Goal: Task Accomplishment & Management: Complete application form

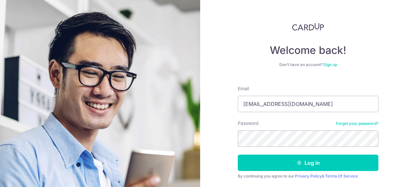
type input "yuanle88@hotmail.com"
click at [238, 155] on button "Log in" at bounding box center [308, 163] width 141 height 16
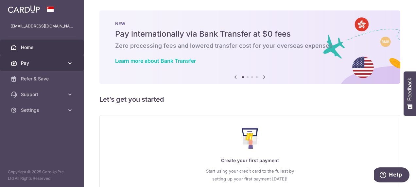
click at [65, 65] on link "Pay" at bounding box center [42, 63] width 84 height 16
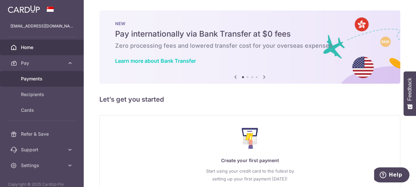
click at [57, 75] on link "Payments" at bounding box center [42, 79] width 84 height 16
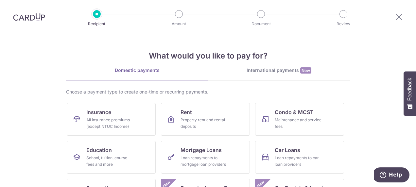
scroll to position [65, 0]
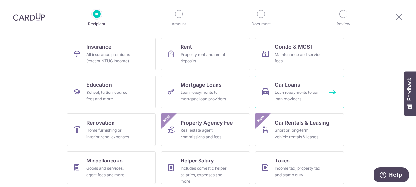
click at [285, 85] on span "Car Loans" at bounding box center [288, 85] width 26 height 8
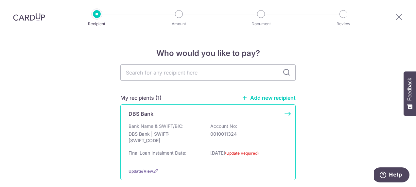
click at [145, 119] on div "DBS Bank Bank Name & SWIFT/BIC: DBS Bank | SWIFT: DBSSSGSGXXX Account No: 00100…" at bounding box center [207, 142] width 175 height 76
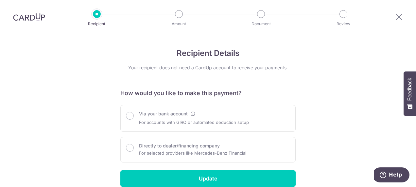
scroll to position [29, 0]
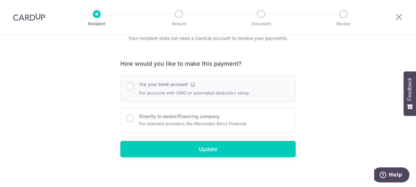
click at [246, 95] on p "For accounts with GIRO or automated deduction setup" at bounding box center [194, 93] width 110 height 8
click at [126, 87] on div at bounding box center [130, 85] width 8 height 9
click at [130, 86] on input "Via your bank account" at bounding box center [130, 86] width 8 height 8
radio input "true"
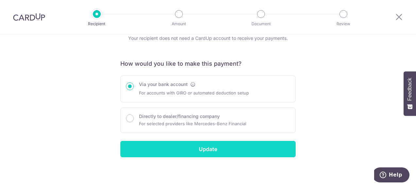
click at [186, 149] on input "Update" at bounding box center [207, 149] width 175 height 16
